Goal: Information Seeking & Learning: Learn about a topic

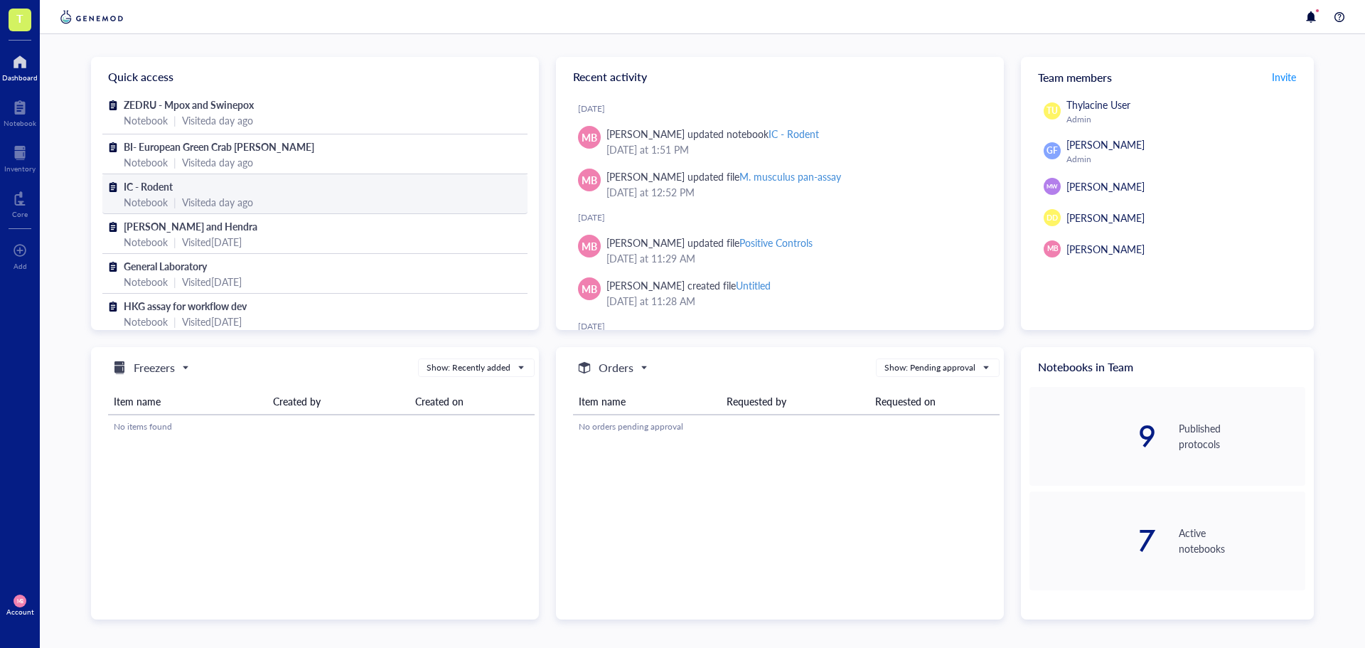
click at [188, 195] on div "Visited a day ago" at bounding box center [217, 202] width 71 height 16
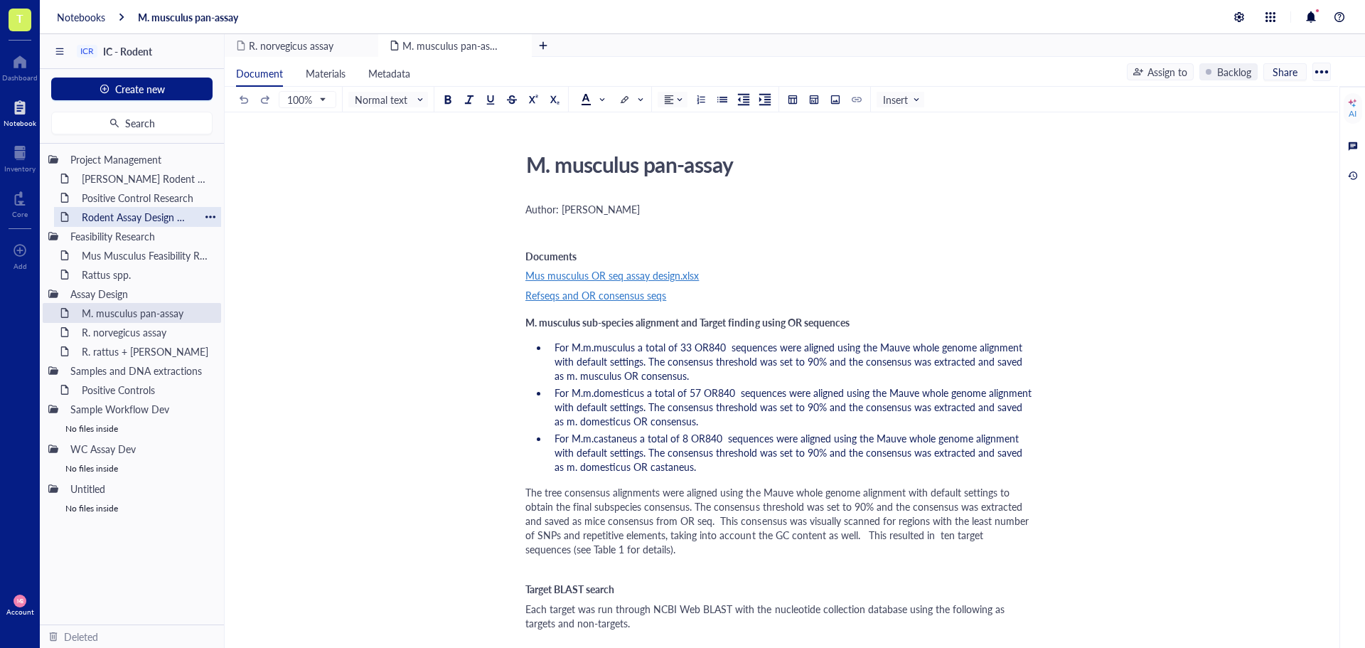
click at [139, 212] on div "Rodent Assay Design meeting_[DATE]" at bounding box center [137, 217] width 124 height 20
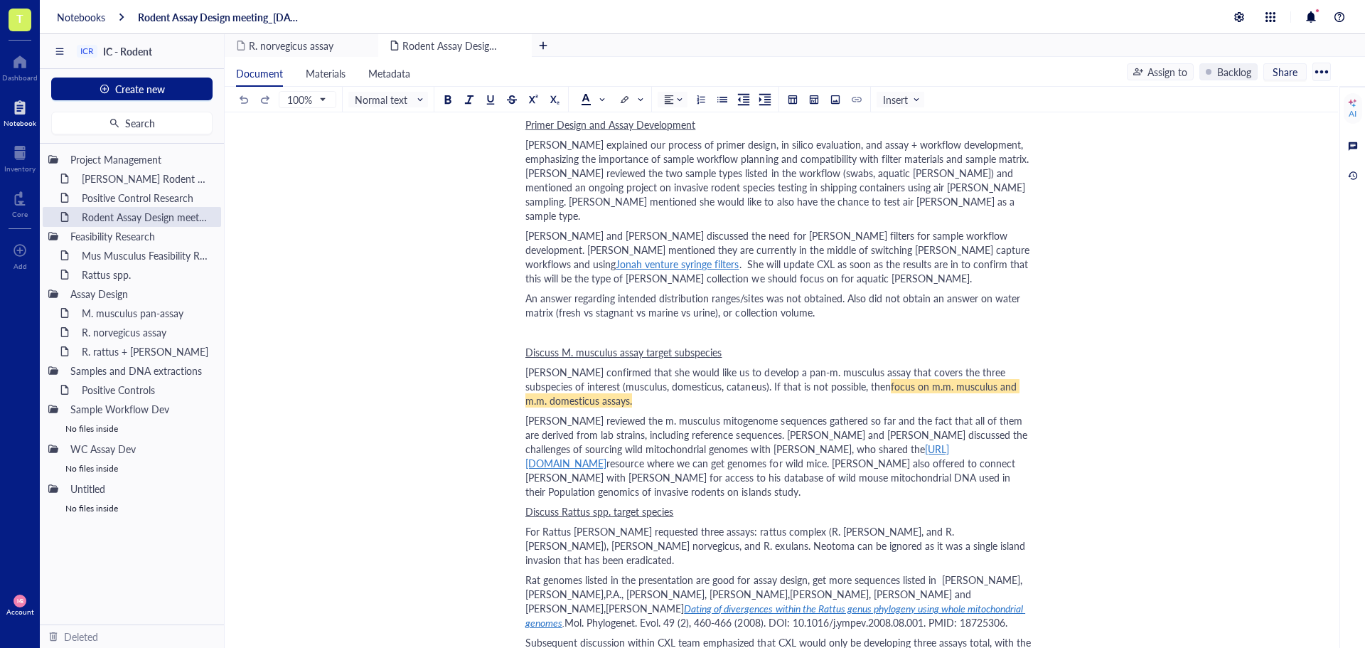
scroll to position [569, 0]
click at [673, 371] on span "[PERSON_NAME] confirmed that she would like us to develop a pan-m. musculus ass…" at bounding box center [766, 378] width 483 height 28
click at [680, 412] on span "[PERSON_NAME] reviewed the m. musculus mitogenome sequences gathered so far and…" at bounding box center [777, 433] width 505 height 43
click at [128, 279] on div "Rattus spp." at bounding box center [137, 275] width 124 height 20
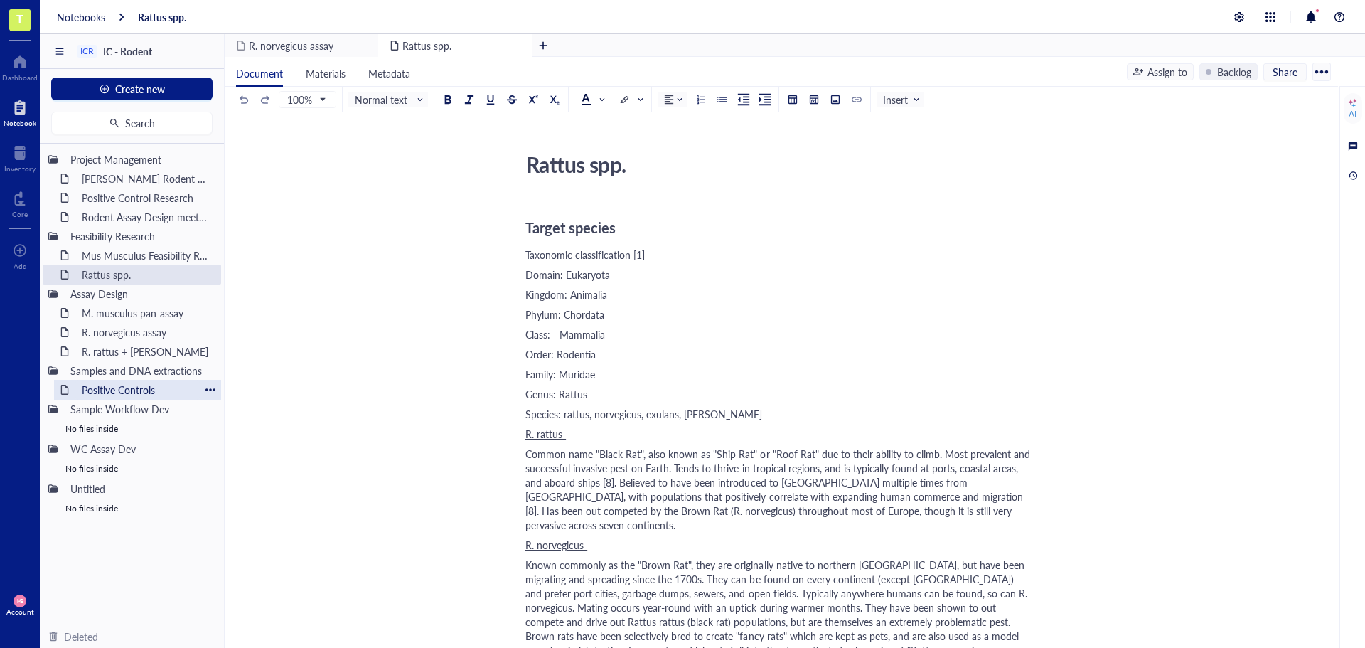
click at [123, 390] on div "Positive Controls" at bounding box center [137, 390] width 124 height 20
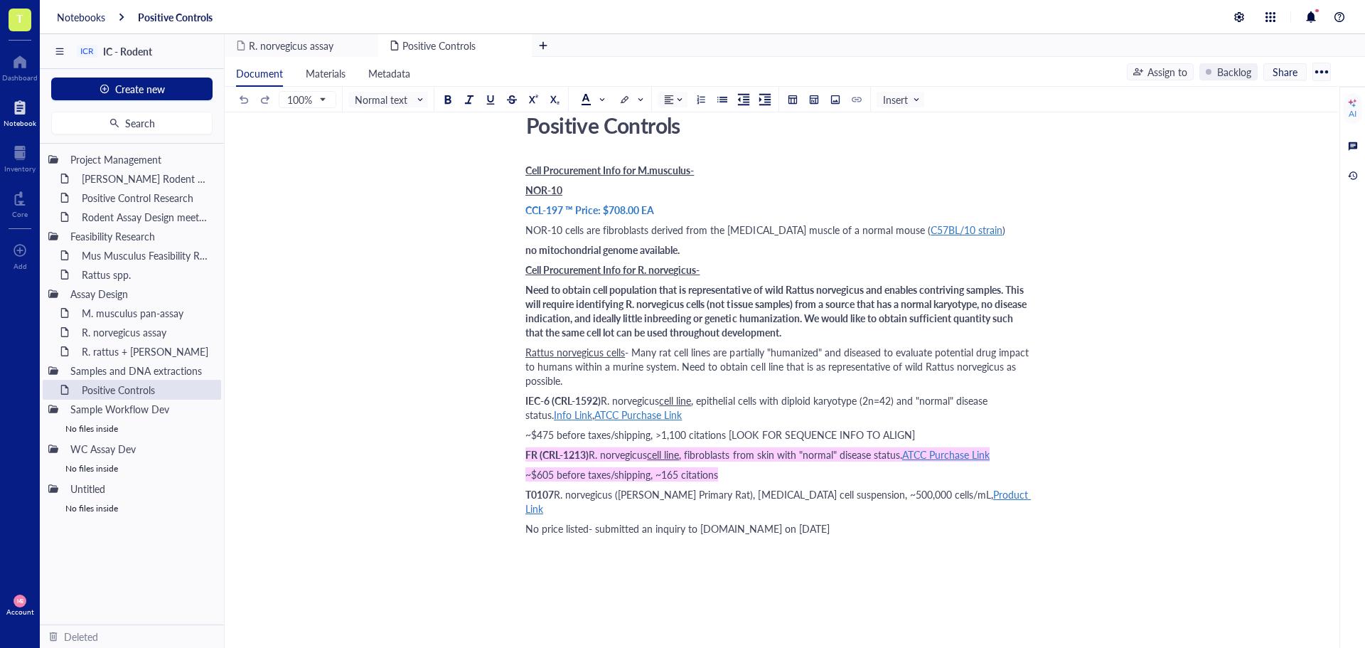
scroll to position [71, 0]
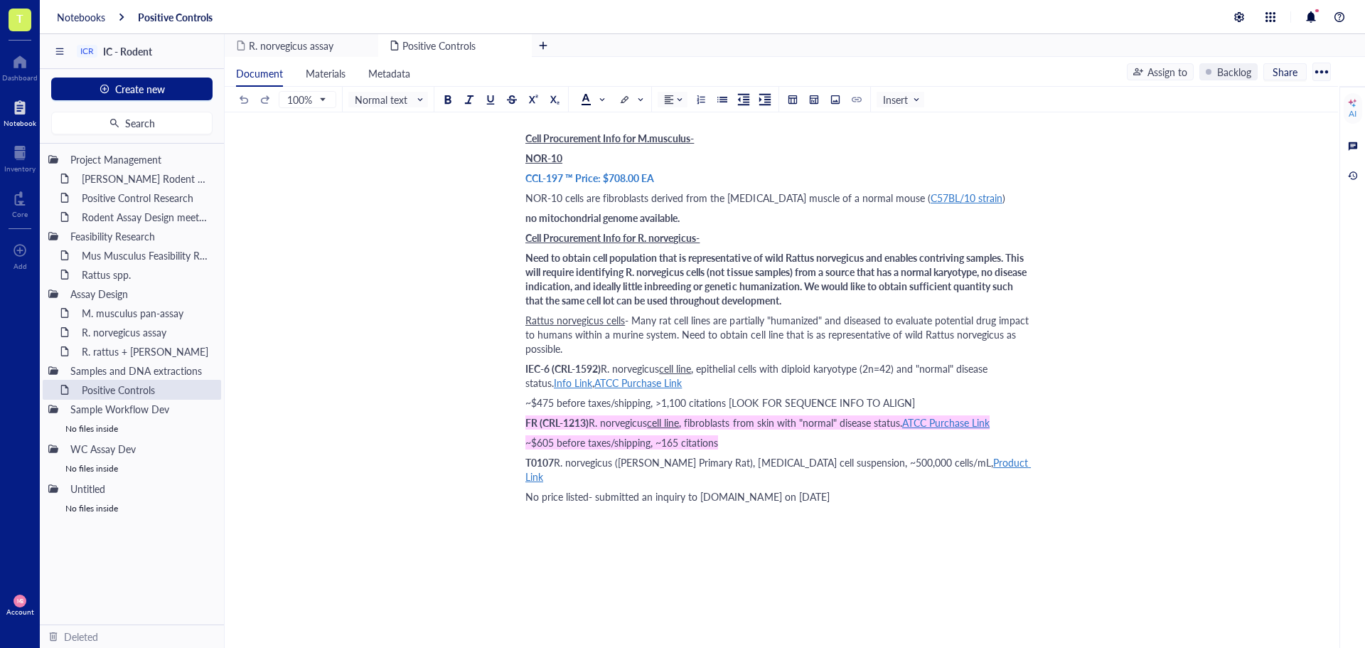
click at [956, 195] on span "C57BL/10 strain" at bounding box center [967, 198] width 72 height 14
click at [968, 222] on div "[URL][DOMAIN_NAME]" at bounding box center [976, 224] width 105 height 18
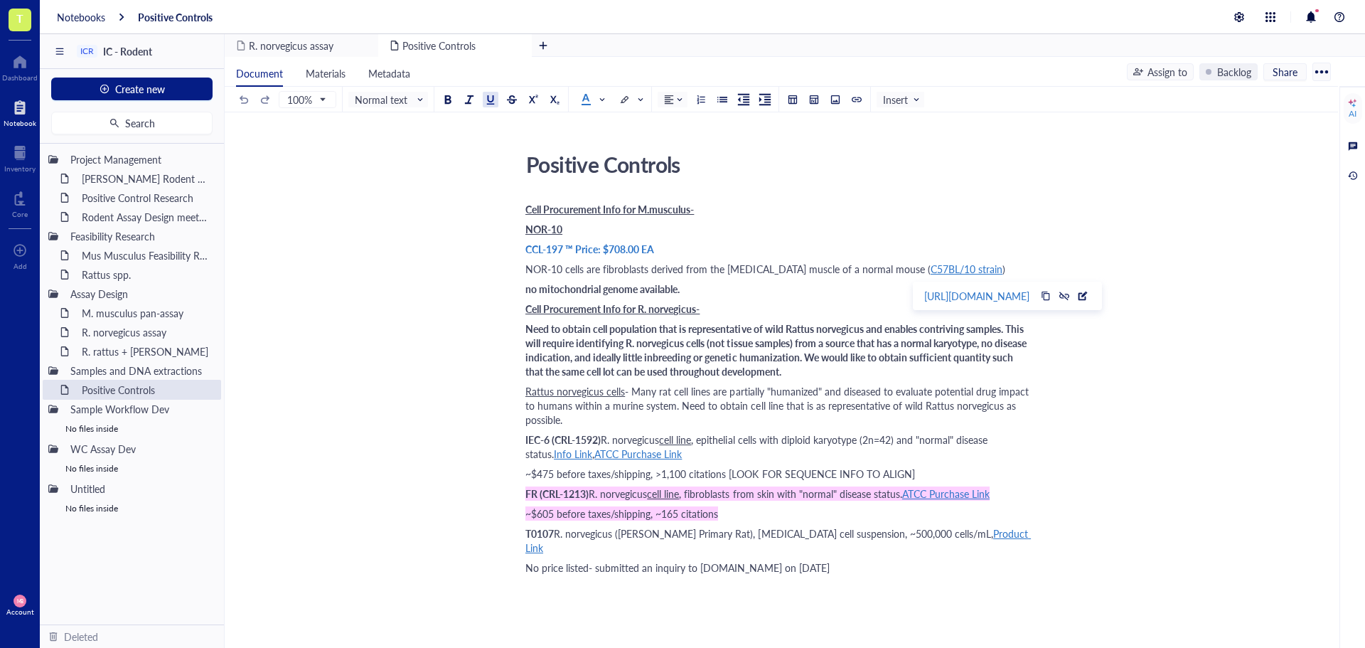
click at [836, 286] on div "no mitochondrial genome available." at bounding box center [778, 289] width 506 height 14
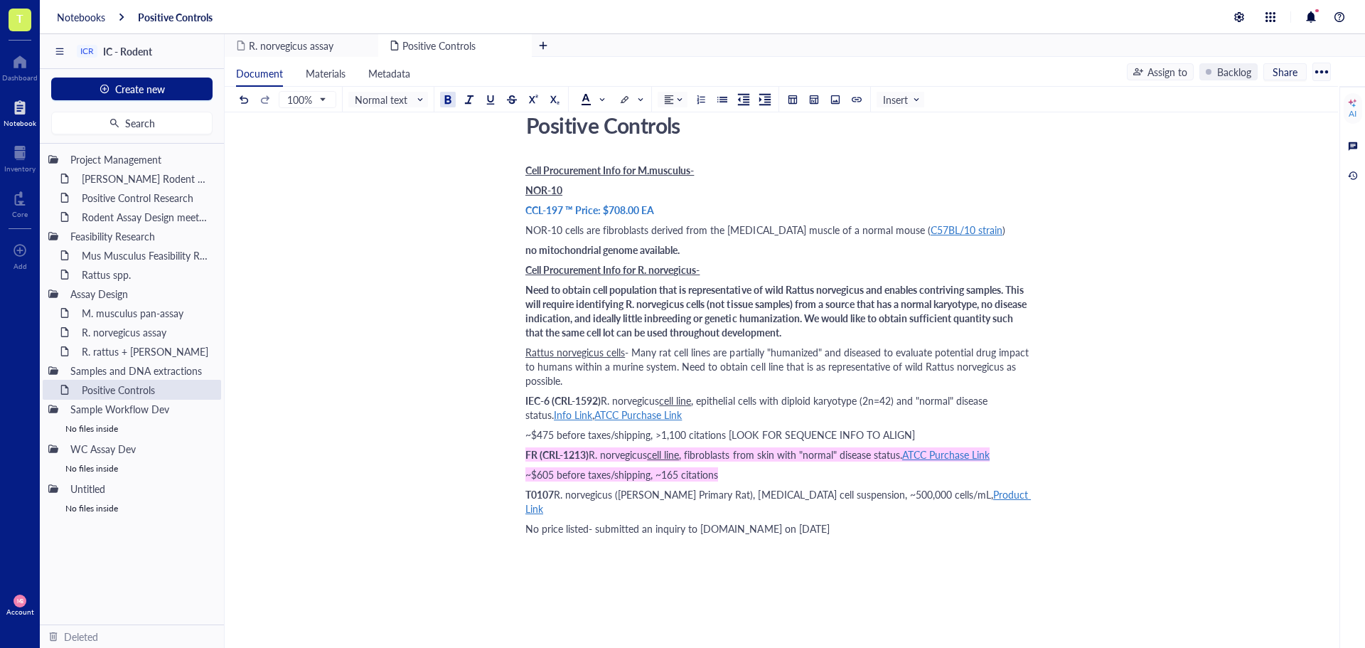
scroll to position [71, 0]
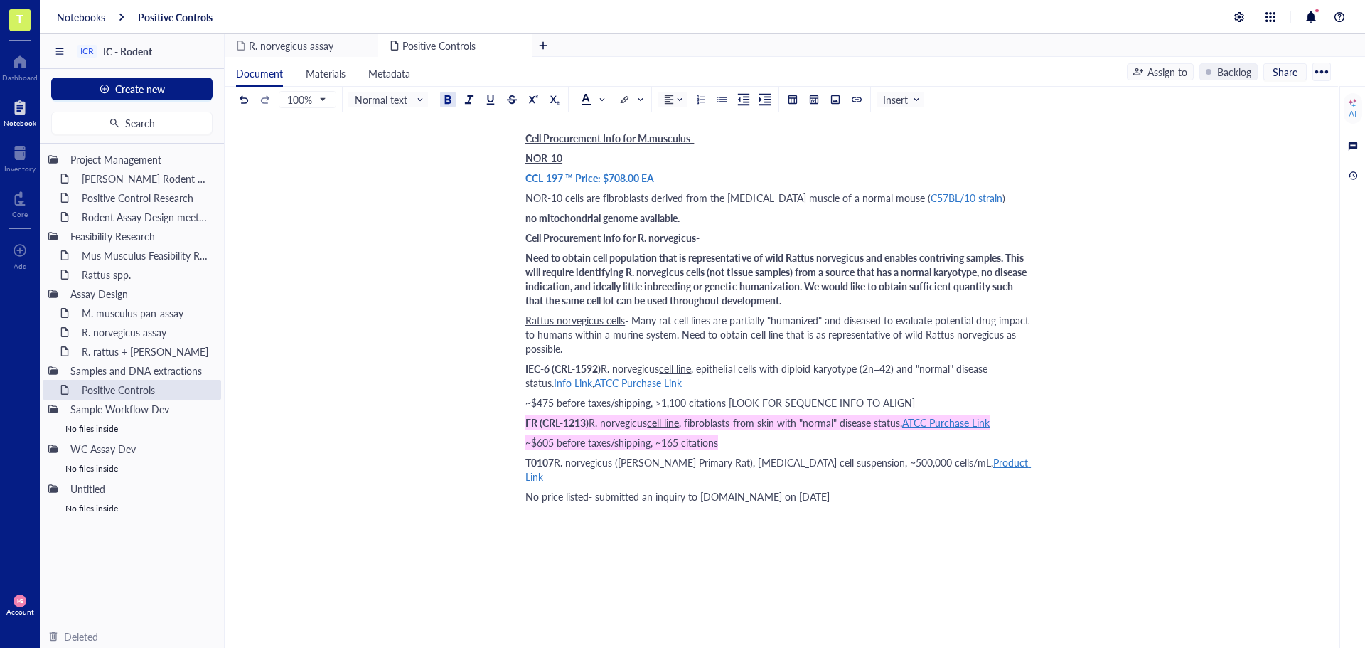
click at [801, 440] on div "~$605 before taxes/shipping, ~165 citations" at bounding box center [778, 442] width 506 height 14
click at [971, 425] on span "ATCC Purchase Link" at bounding box center [945, 422] width 87 height 14
click at [979, 448] on div "[URL][DOMAIN_NAME]" at bounding box center [976, 449] width 105 height 18
click at [1219, 366] on div "Positive Controls Positive Controls Cell Procurement Info for M.musculus- [PERS…" at bounding box center [779, 448] width 1108 height 747
click at [925, 282] on span "Need to obtain cell population that is representative of wild Rattus norvegicus…" at bounding box center [776, 278] width 503 height 57
